Goal: Task Accomplishment & Management: Manage account settings

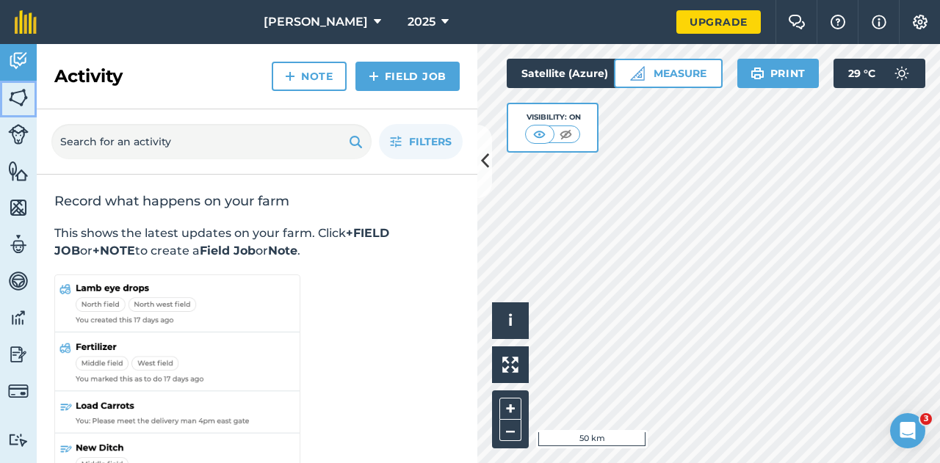
click at [17, 101] on img at bounding box center [18, 98] width 21 height 22
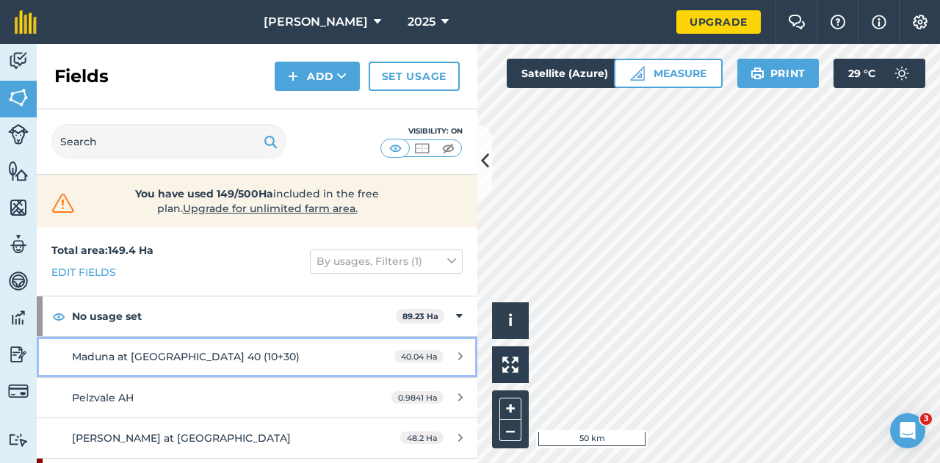
click at [142, 346] on link "Maduna at Tshabalala 40 (10+30) 40.04 Ha" at bounding box center [257, 357] width 440 height 40
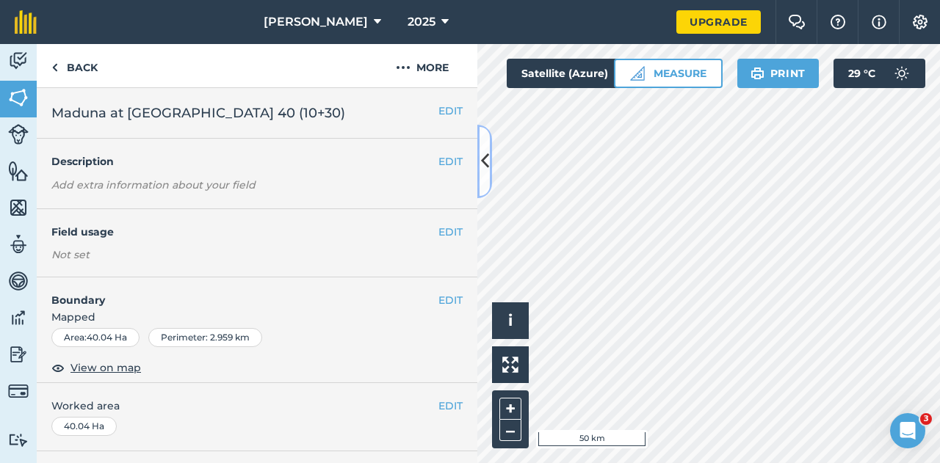
click at [483, 165] on icon at bounding box center [485, 161] width 8 height 26
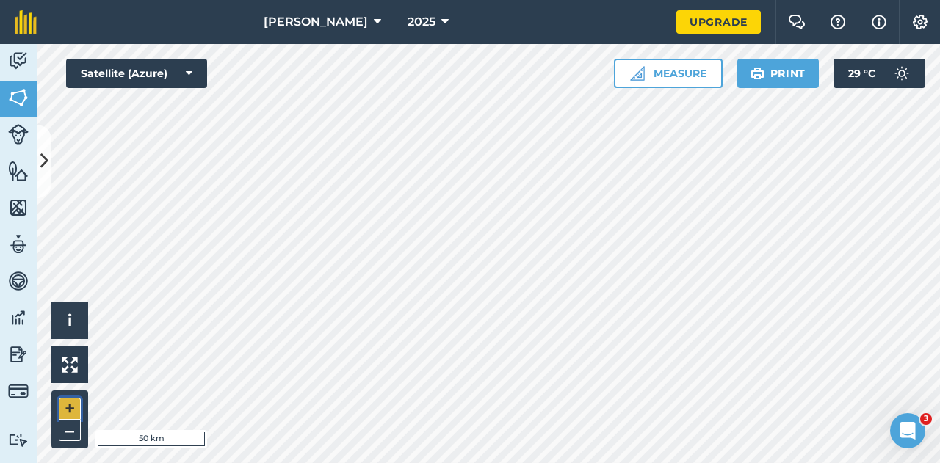
click at [65, 409] on button "+" at bounding box center [70, 409] width 22 height 22
click at [72, 406] on button "+" at bounding box center [70, 409] width 22 height 22
click at [69, 410] on button "+" at bounding box center [70, 409] width 22 height 22
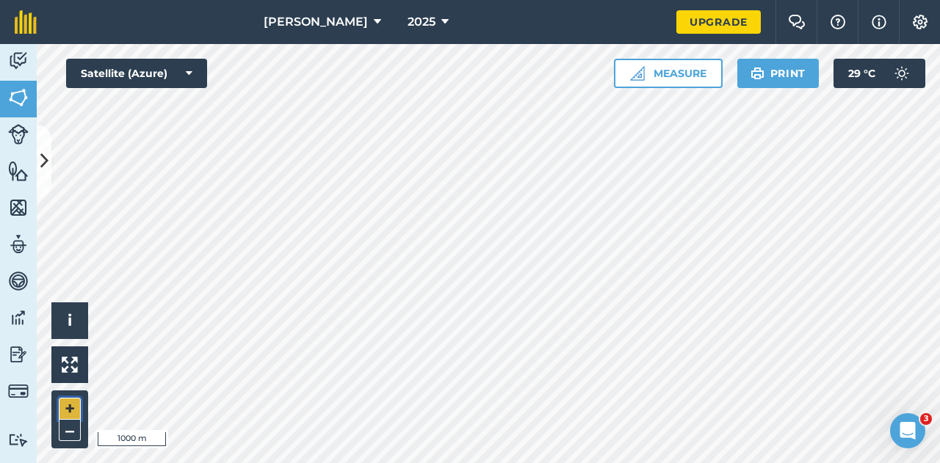
click at [71, 404] on button "+" at bounding box center [70, 409] width 22 height 22
click at [70, 409] on button "+" at bounding box center [70, 409] width 22 height 22
click at [15, 97] on img at bounding box center [18, 98] width 21 height 22
click at [41, 158] on icon at bounding box center [44, 161] width 8 height 26
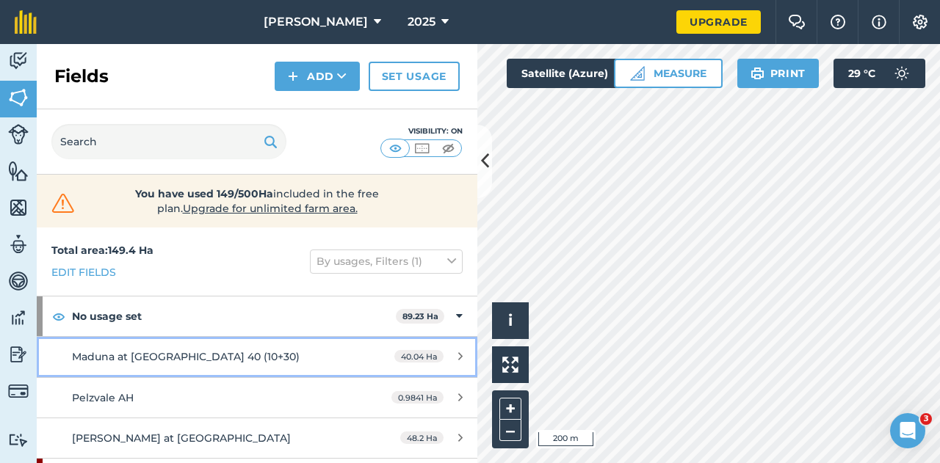
click at [458, 352] on icon at bounding box center [460, 356] width 4 height 11
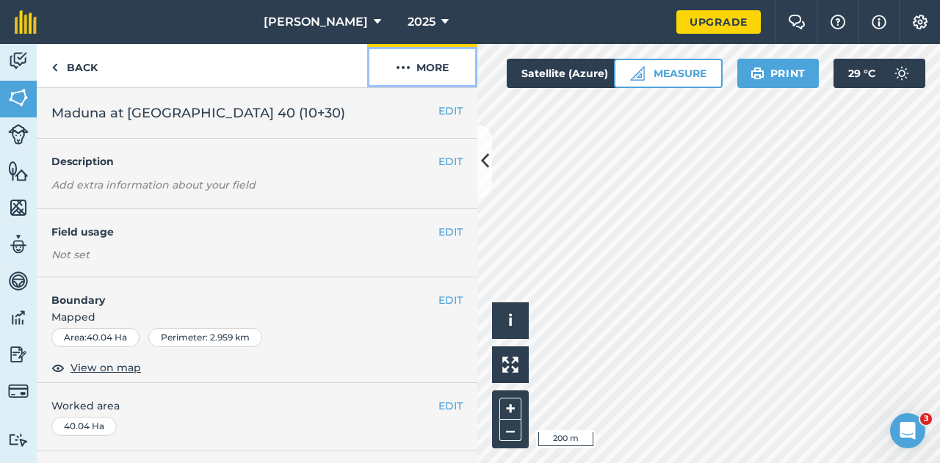
click at [400, 73] on img at bounding box center [403, 68] width 15 height 18
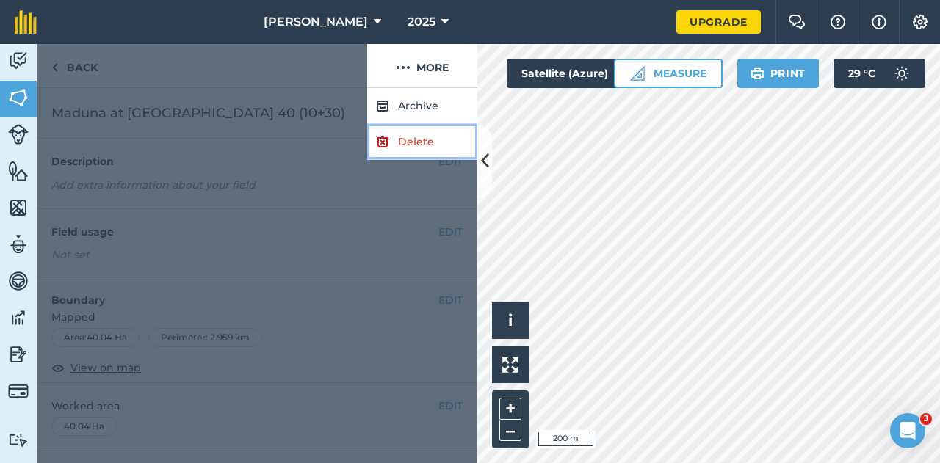
click at [401, 142] on link "Delete" at bounding box center [422, 142] width 110 height 36
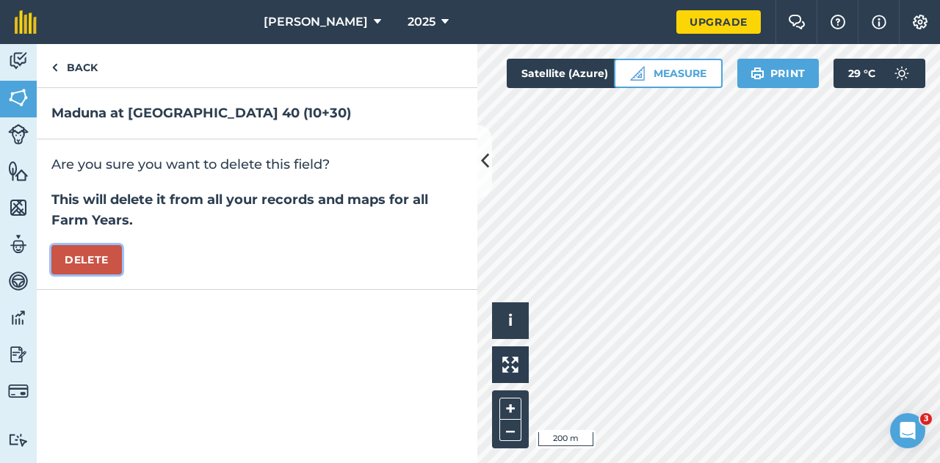
click at [85, 258] on button "Delete" at bounding box center [86, 259] width 70 height 29
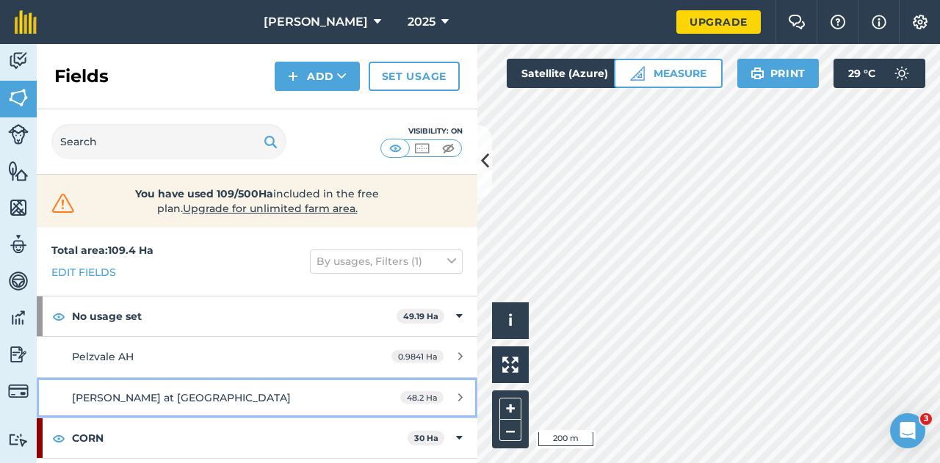
click at [300, 397] on div "[PERSON_NAME] at [GEOGRAPHIC_DATA]" at bounding box center [210, 398] width 276 height 16
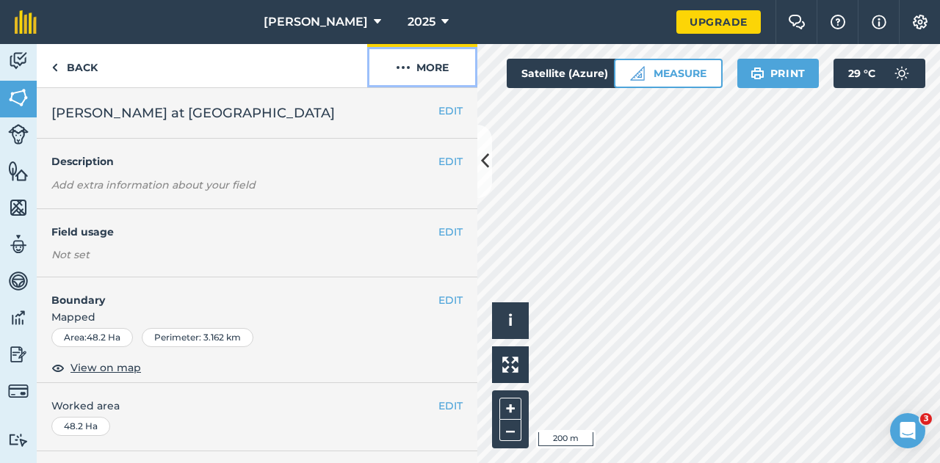
click at [408, 67] on img at bounding box center [403, 68] width 15 height 18
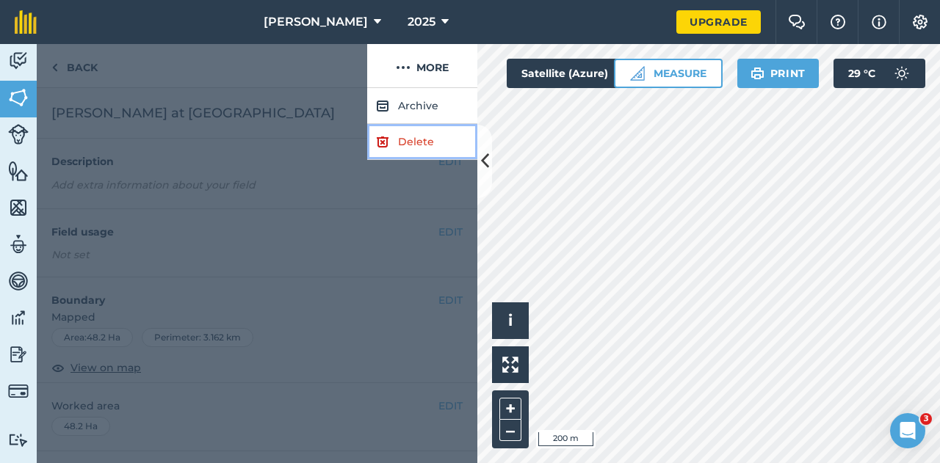
click at [398, 148] on link "Delete" at bounding box center [422, 142] width 110 height 36
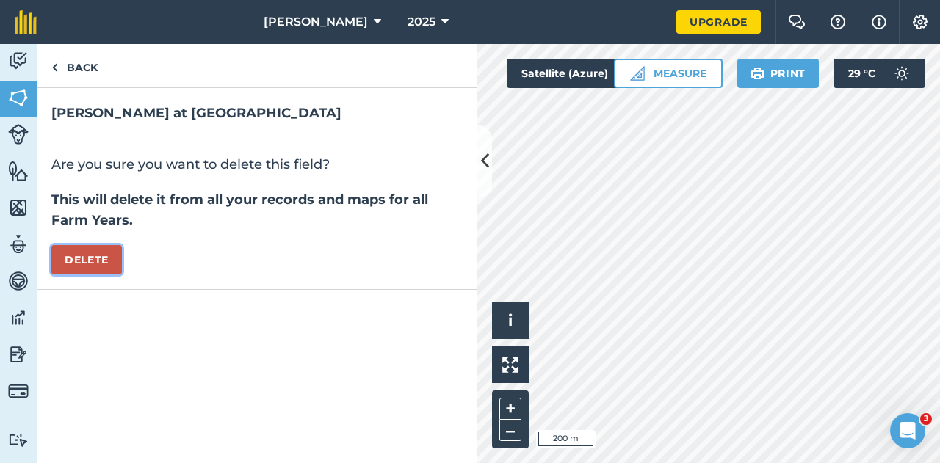
click at [109, 256] on button "Delete" at bounding box center [86, 259] width 70 height 29
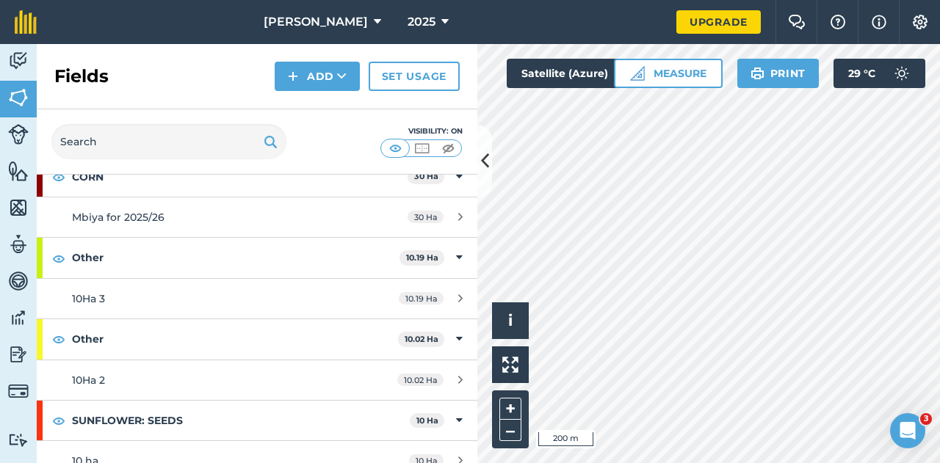
scroll to position [183, 0]
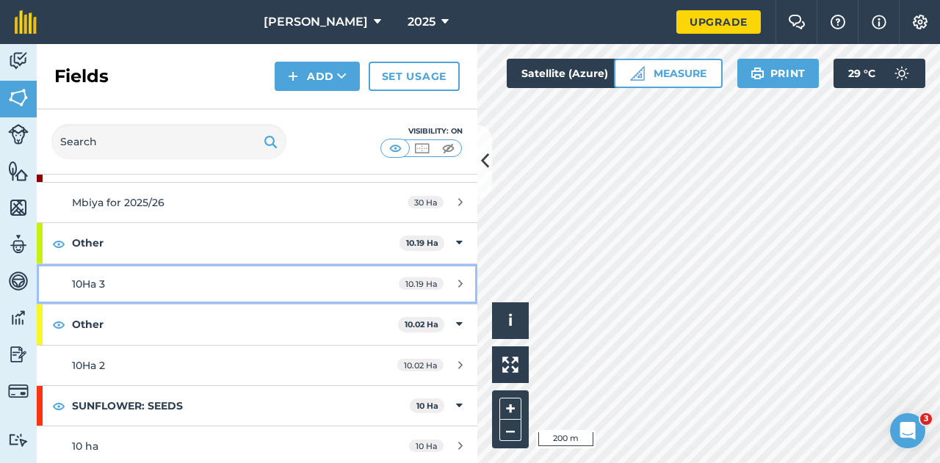
click at [91, 272] on link "10Ha 3 10.19 Ha" at bounding box center [257, 284] width 440 height 40
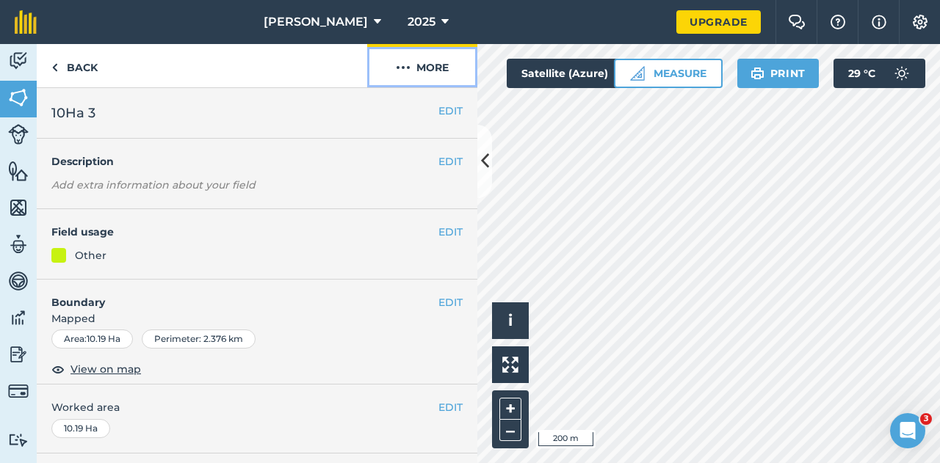
click at [408, 70] on img at bounding box center [403, 68] width 15 height 18
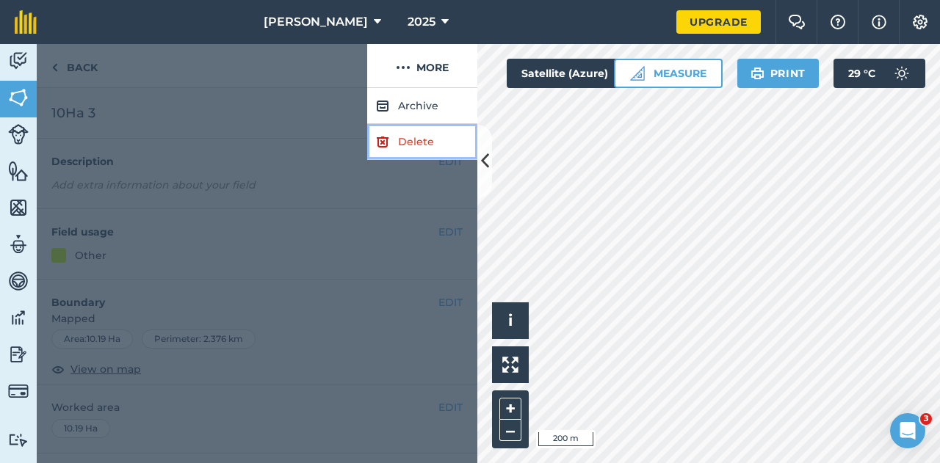
click at [399, 141] on link "Delete" at bounding box center [422, 142] width 110 height 36
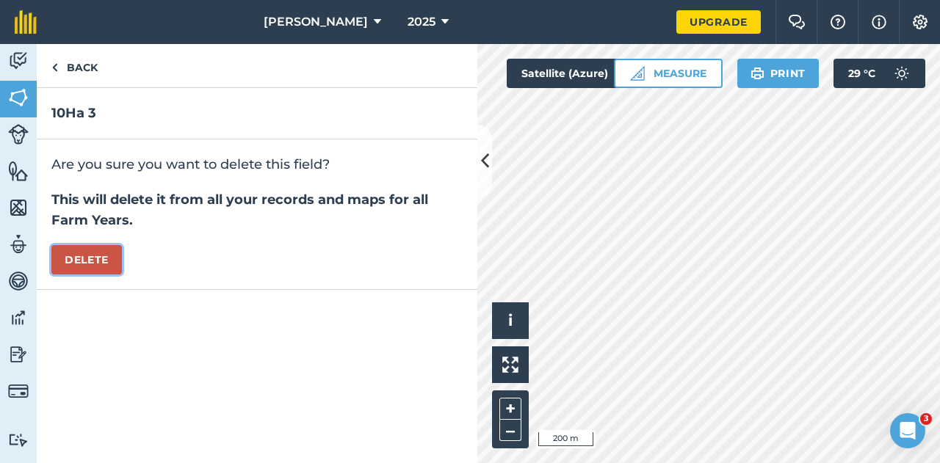
click at [95, 261] on button "Delete" at bounding box center [86, 259] width 70 height 29
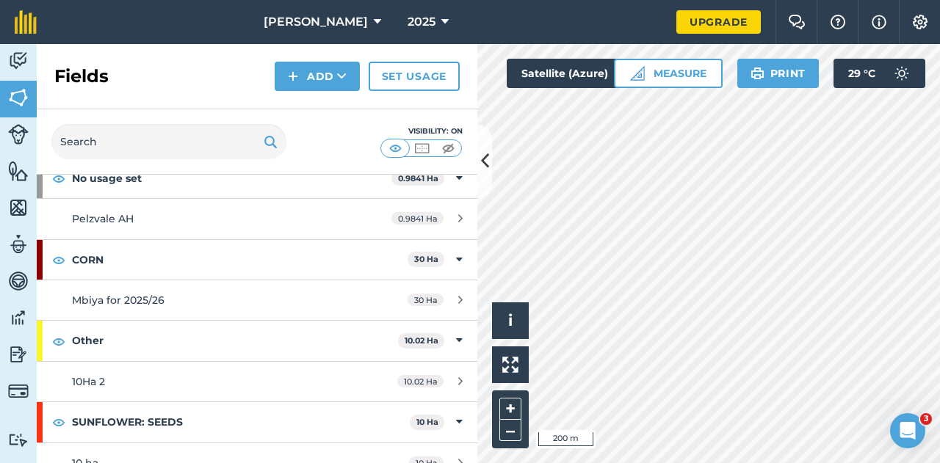
scroll to position [102, 0]
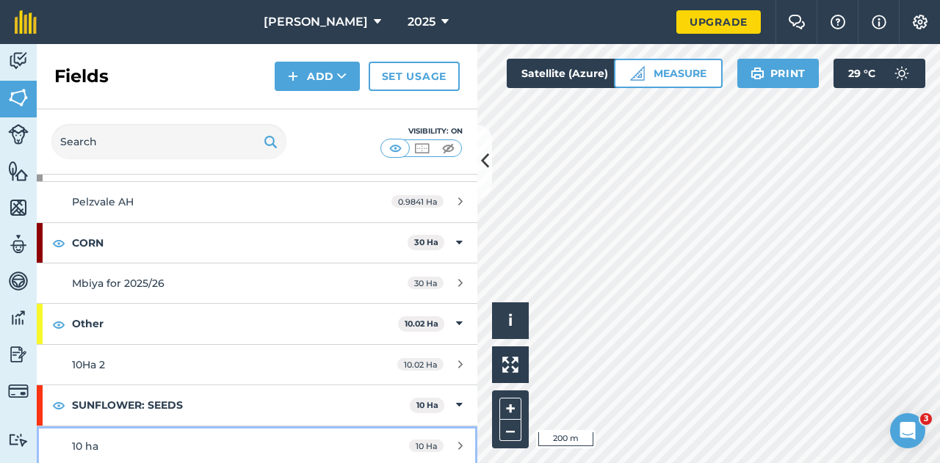
click at [91, 448] on span "10 ha" at bounding box center [85, 446] width 26 height 13
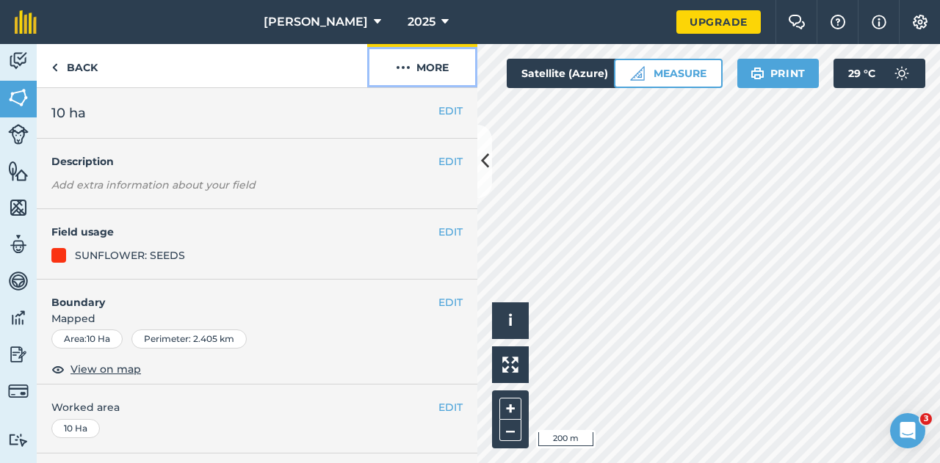
click at [407, 70] on img at bounding box center [403, 68] width 15 height 18
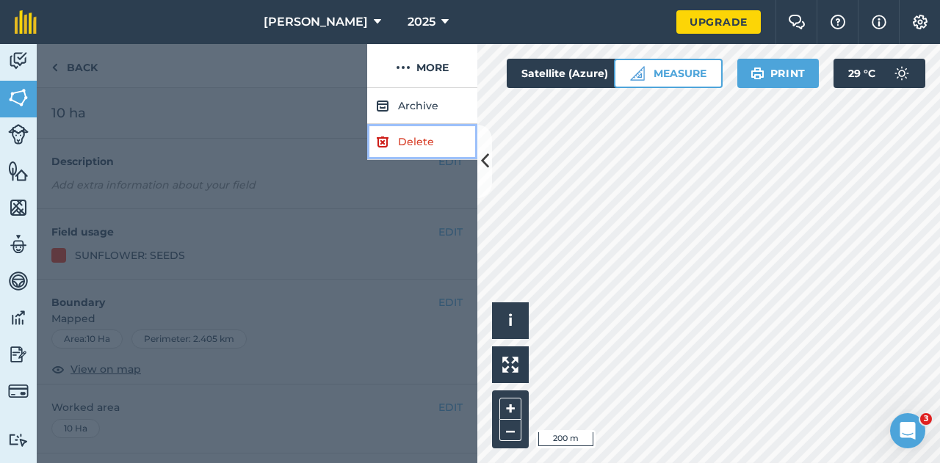
click at [402, 139] on link "Delete" at bounding box center [422, 142] width 110 height 36
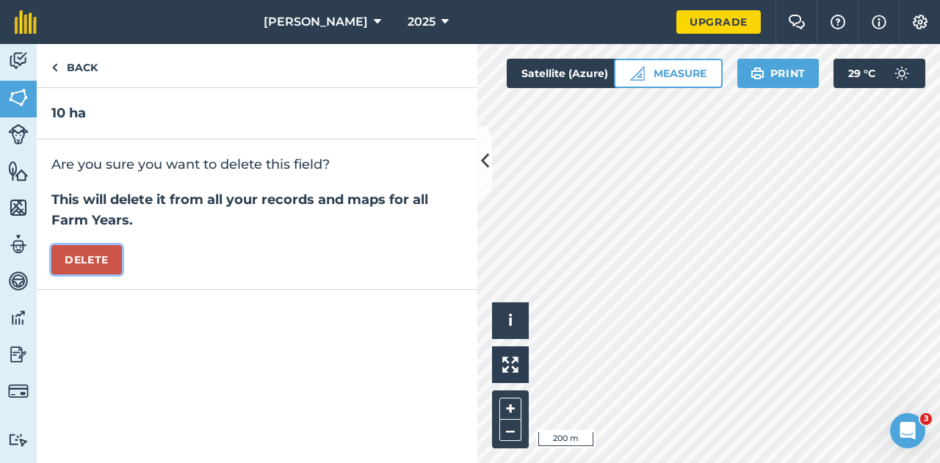
click at [106, 256] on button "Delete" at bounding box center [86, 259] width 70 height 29
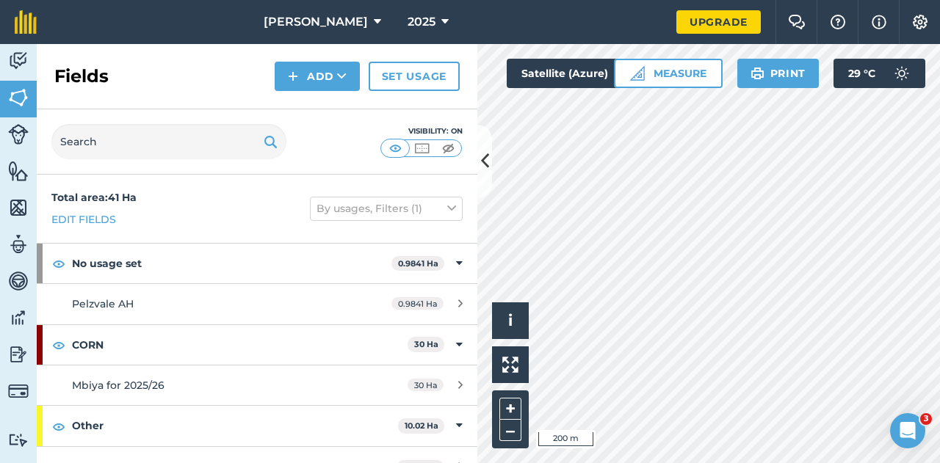
scroll to position [21, 0]
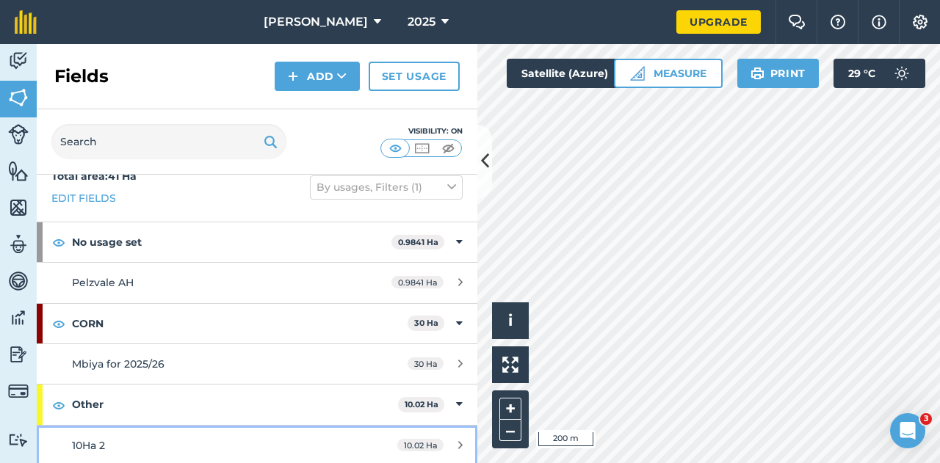
click at [98, 448] on span "10Ha 2" at bounding box center [88, 445] width 33 height 13
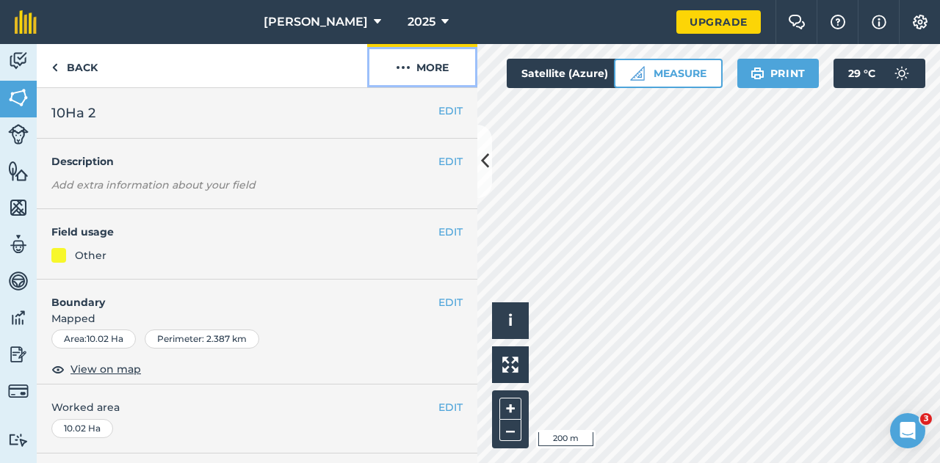
click at [410, 70] on button "More" at bounding box center [422, 65] width 110 height 43
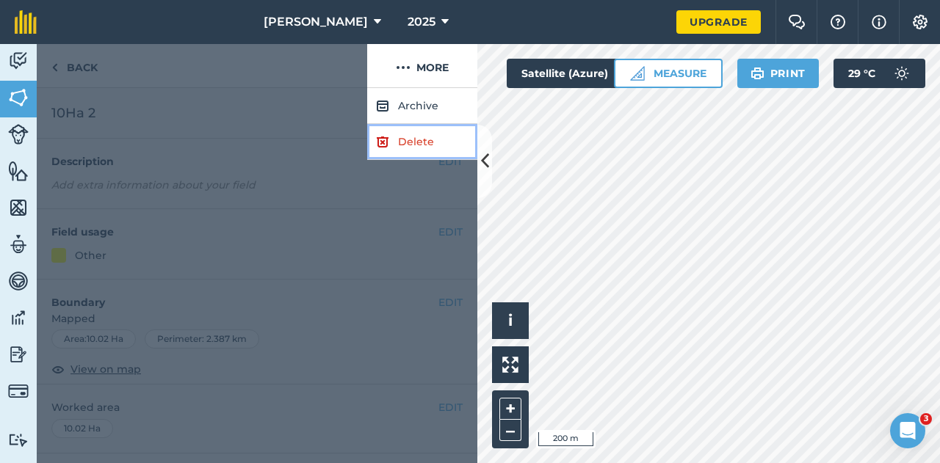
click at [393, 140] on link "Delete" at bounding box center [422, 142] width 110 height 36
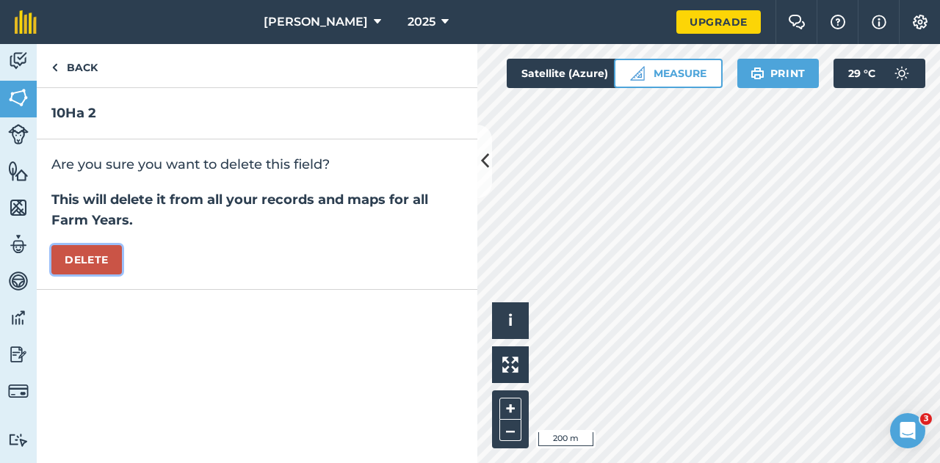
click at [101, 256] on button "Delete" at bounding box center [86, 259] width 70 height 29
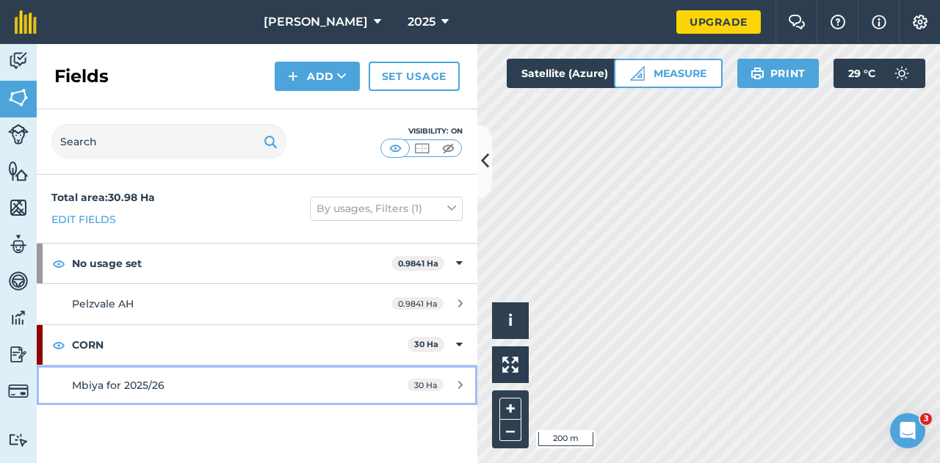
click at [114, 366] on link "Mbiya for 2025/26 30 Ha" at bounding box center [257, 386] width 440 height 40
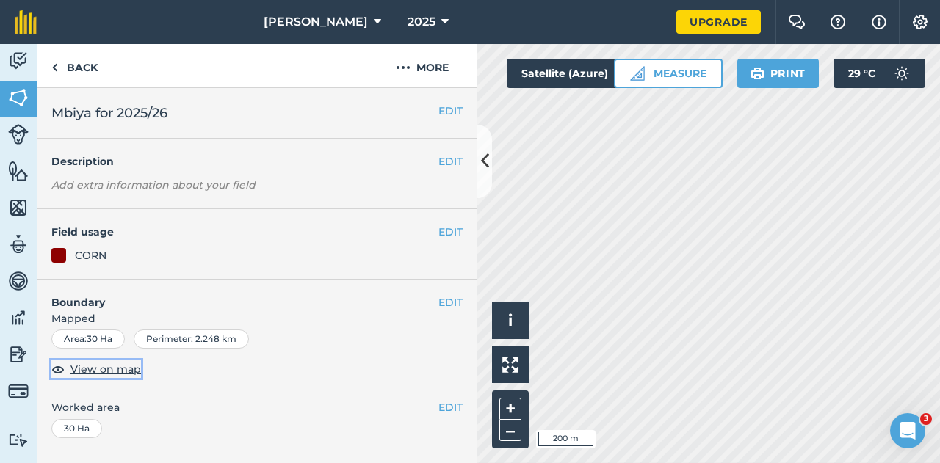
click at [97, 370] on span "View on map" at bounding box center [105, 369] width 70 height 16
click at [485, 167] on icon at bounding box center [485, 161] width 8 height 26
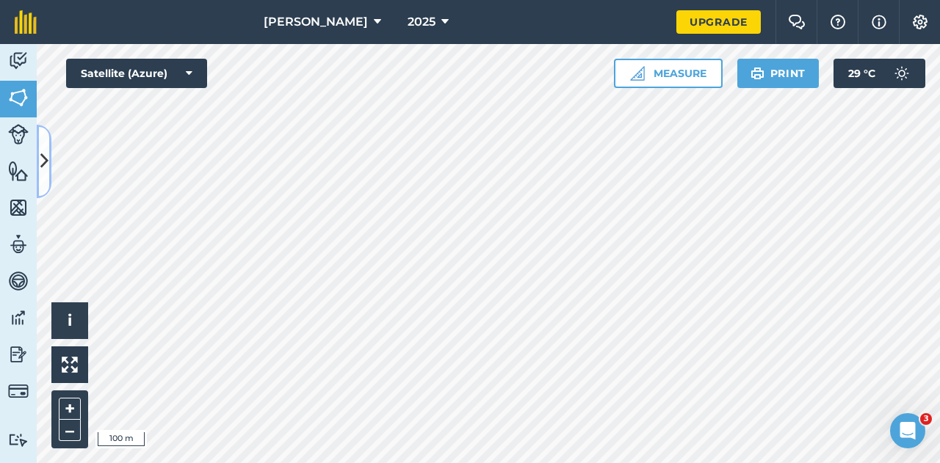
click at [44, 168] on icon at bounding box center [44, 161] width 8 height 26
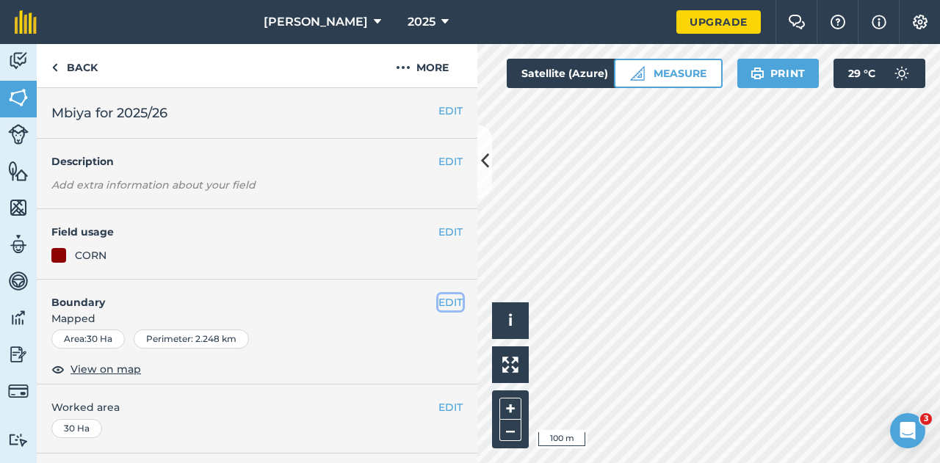
click at [439, 308] on button "EDIT" at bounding box center [450, 302] width 24 height 16
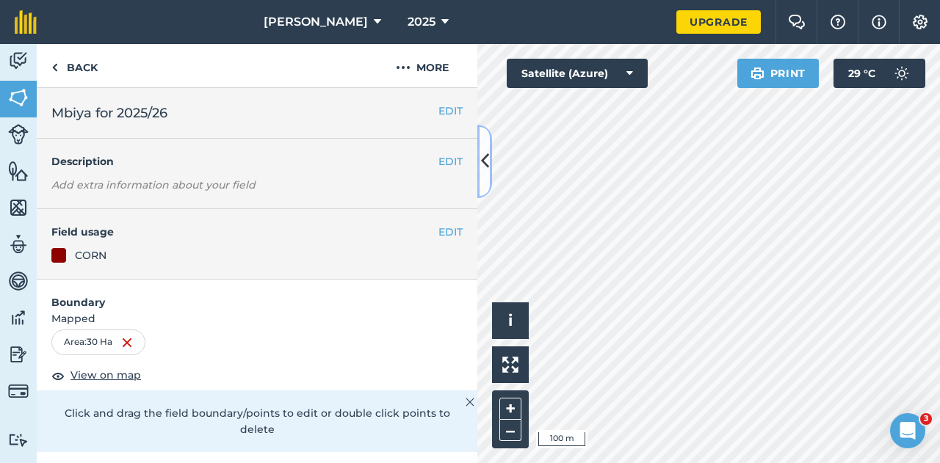
click at [489, 168] on button at bounding box center [484, 161] width 15 height 73
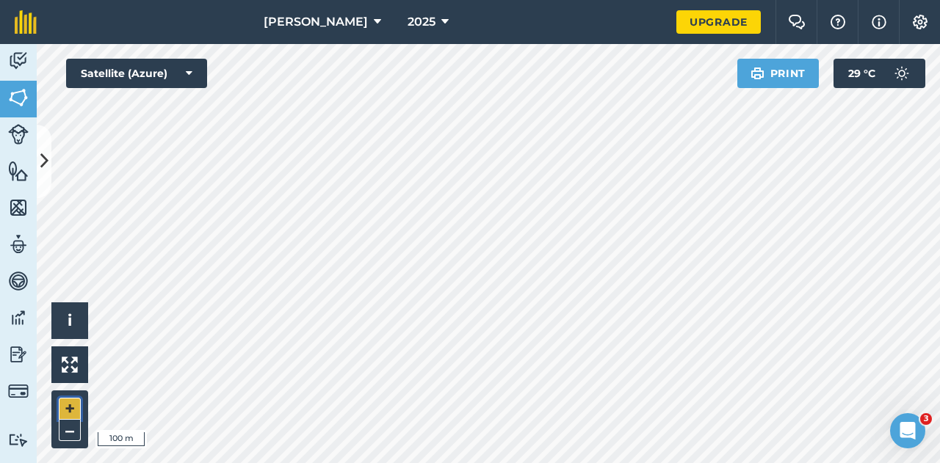
click at [70, 418] on button "+" at bounding box center [70, 409] width 22 height 22
click at [766, 71] on div "Hello i © 2025 TomTom, Microsoft 50 m + – Satellite (Azure) Print 29 ° C" at bounding box center [488, 253] width 903 height 419
click at [746, 61] on div "Hello i © 2025 TomTom, Microsoft 50 m + – Satellite (Azure) Print 29 ° C" at bounding box center [488, 253] width 903 height 419
click at [62, 429] on button "–" at bounding box center [70, 430] width 22 height 21
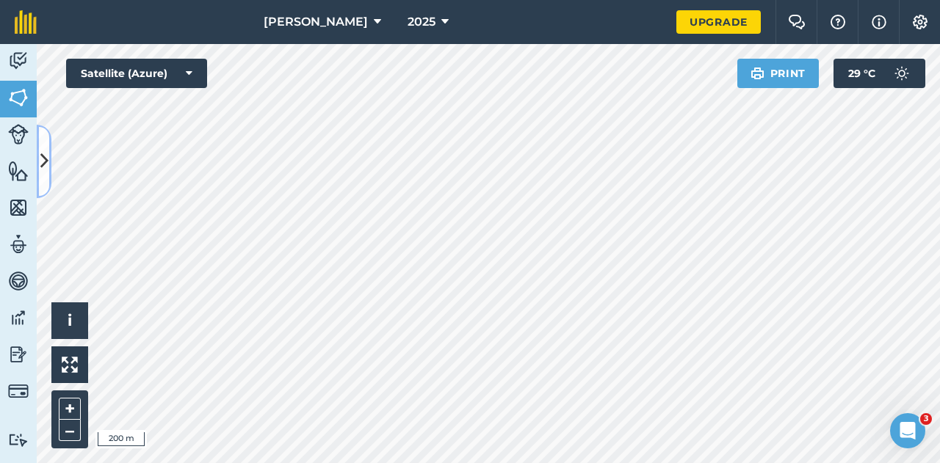
click at [38, 165] on button at bounding box center [44, 161] width 15 height 73
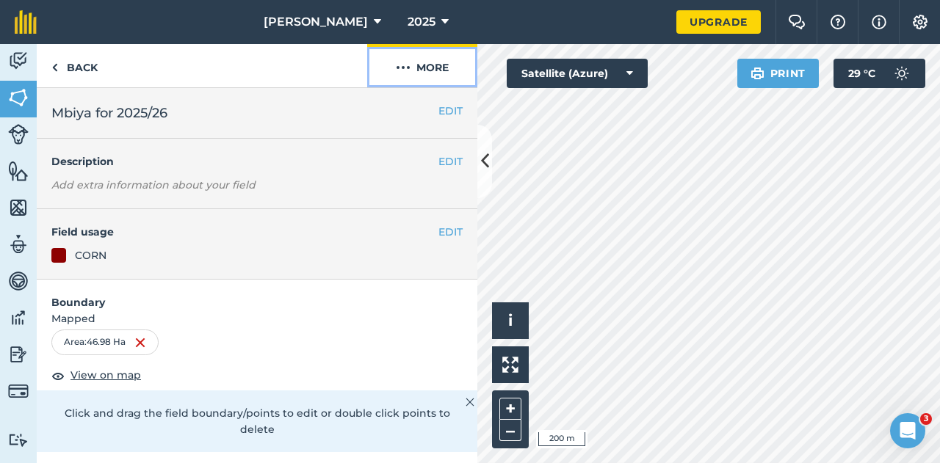
click at [420, 73] on button "More" at bounding box center [422, 65] width 110 height 43
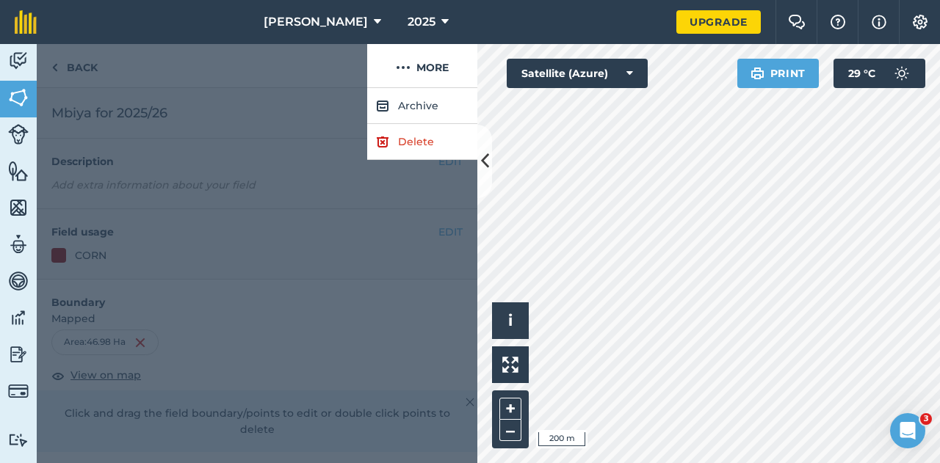
click at [244, 170] on div at bounding box center [257, 275] width 440 height 375
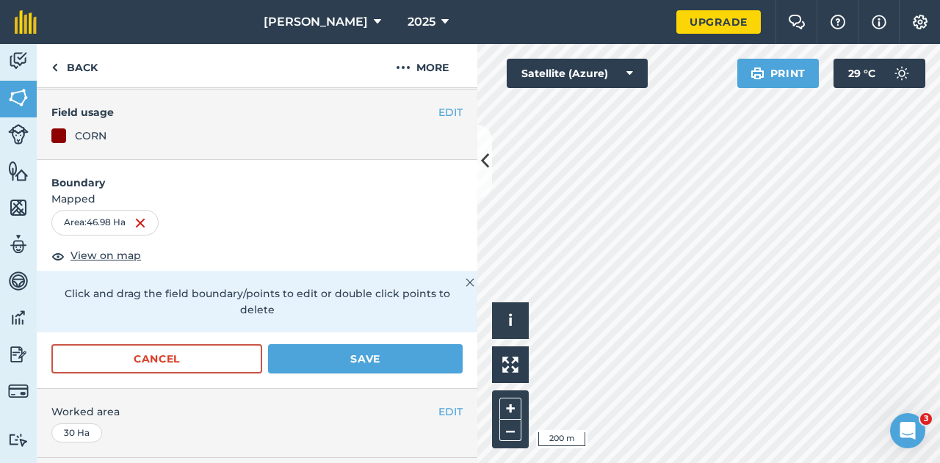
scroll to position [120, 0]
click at [377, 355] on button "Save" at bounding box center [365, 358] width 195 height 29
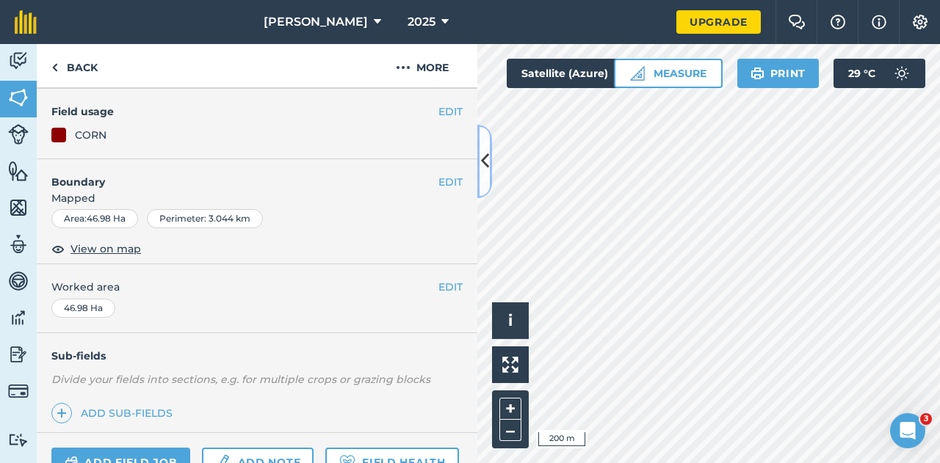
click at [487, 162] on icon at bounding box center [485, 161] width 8 height 26
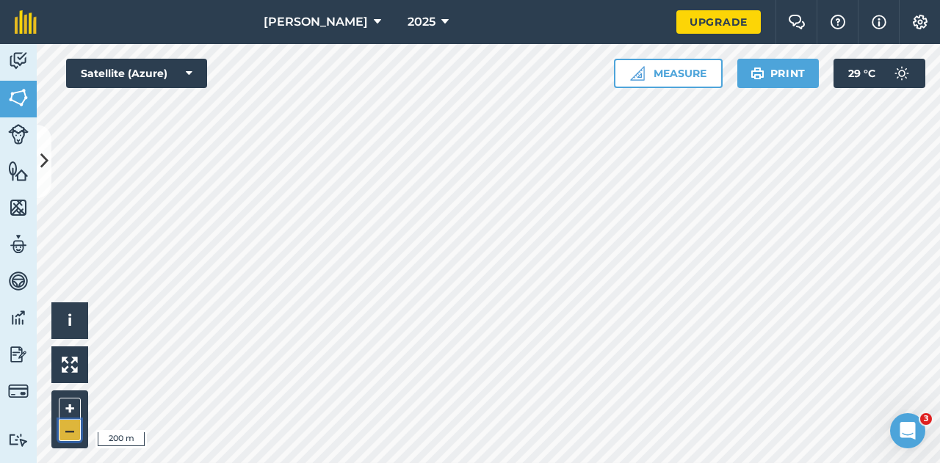
click at [73, 435] on button "–" at bounding box center [70, 430] width 22 height 21
